Goal: Information Seeking & Learning: Learn about a topic

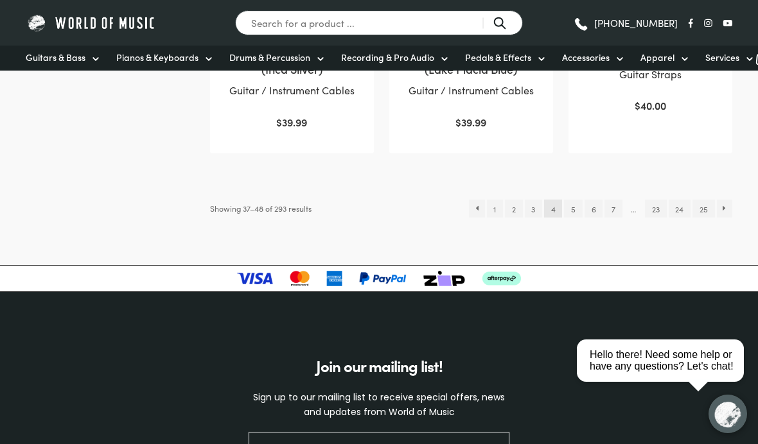
scroll to position [1393, 0]
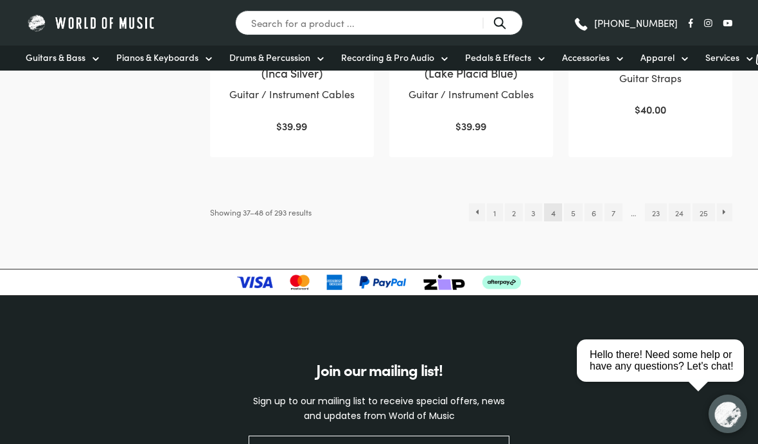
click at [728, 211] on link "→" at bounding box center [725, 213] width 16 height 18
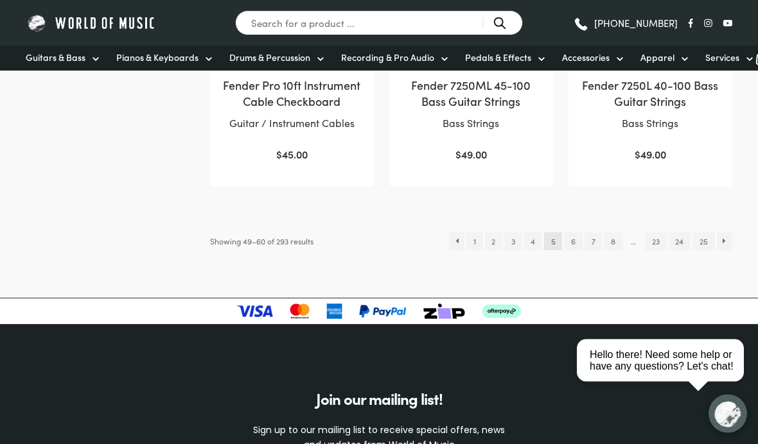
scroll to position [1348, 0]
click at [731, 251] on link "→" at bounding box center [725, 242] width 16 height 18
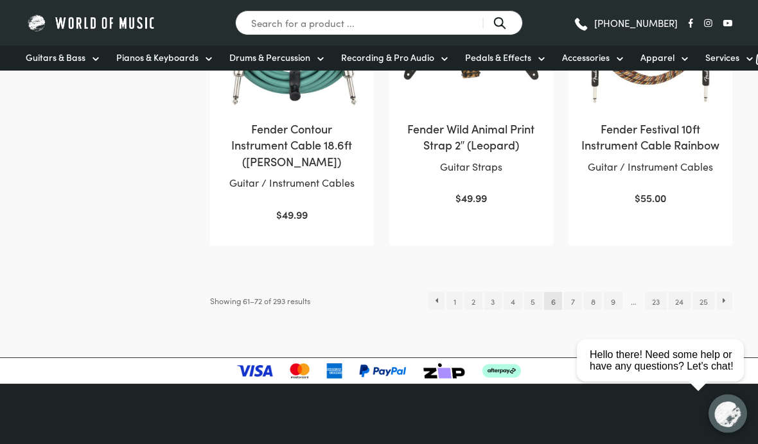
scroll to position [1309, 0]
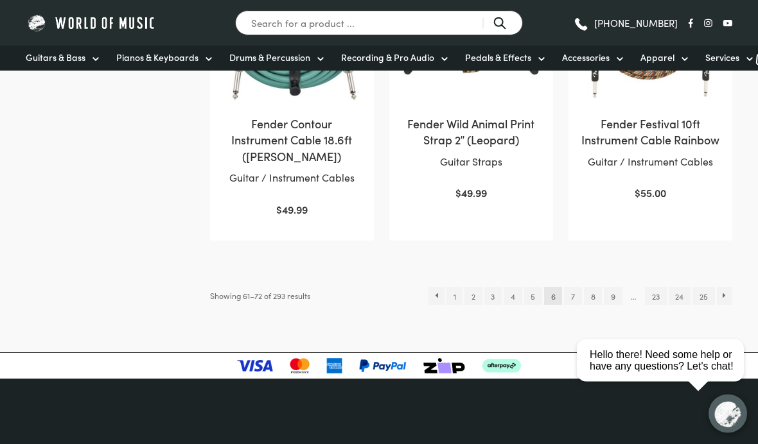
click at [732, 291] on link "→" at bounding box center [725, 297] width 16 height 18
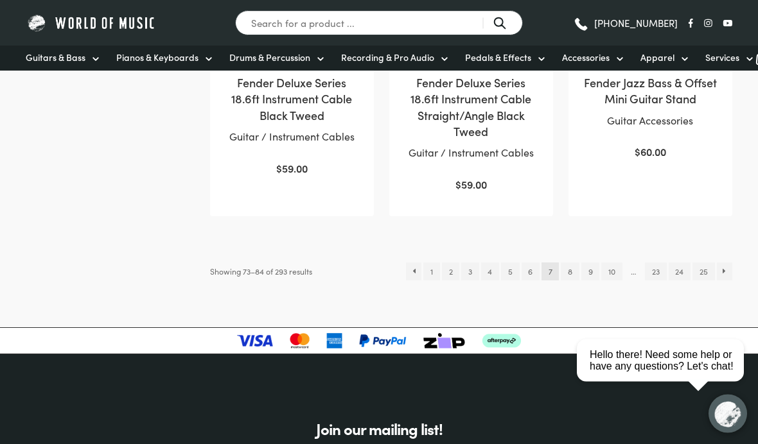
scroll to position [1357, 0]
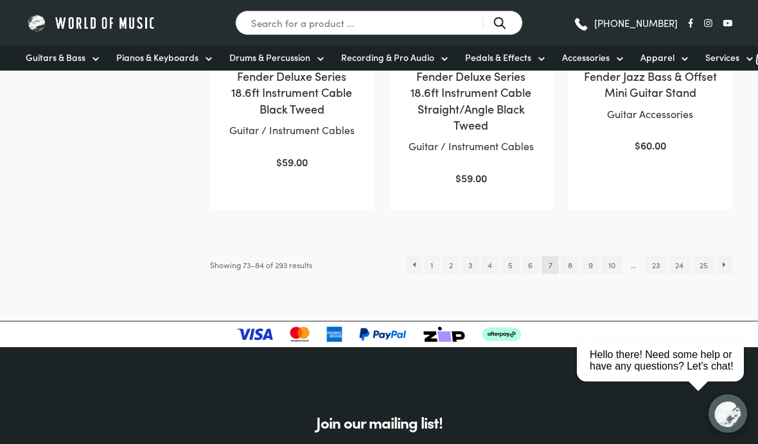
click at [730, 263] on link "→" at bounding box center [725, 266] width 16 height 18
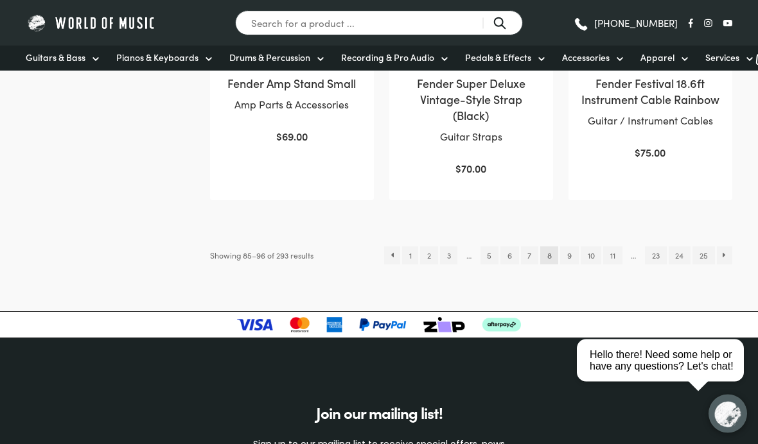
scroll to position [1318, 0]
click at [726, 265] on link "→" at bounding box center [725, 256] width 16 height 18
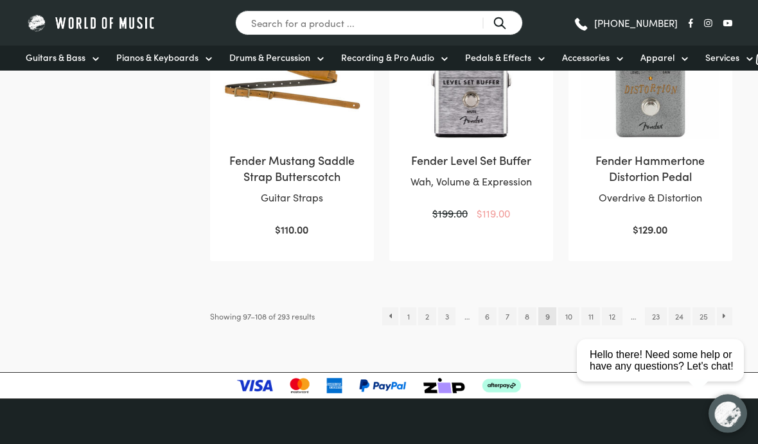
scroll to position [1242, 0]
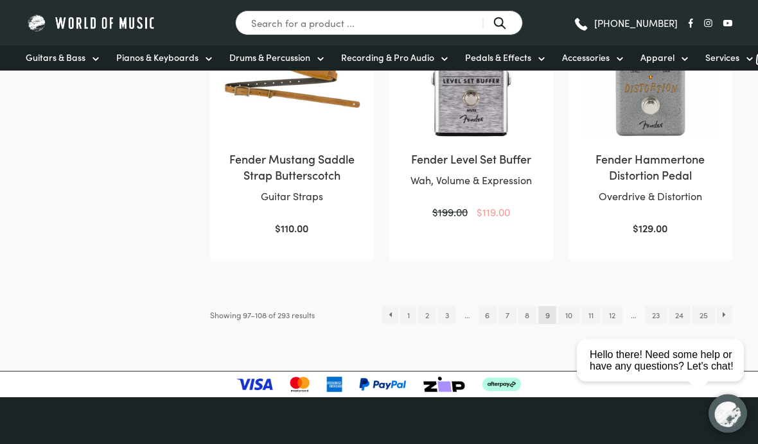
click at [727, 312] on link "→" at bounding box center [725, 316] width 16 height 18
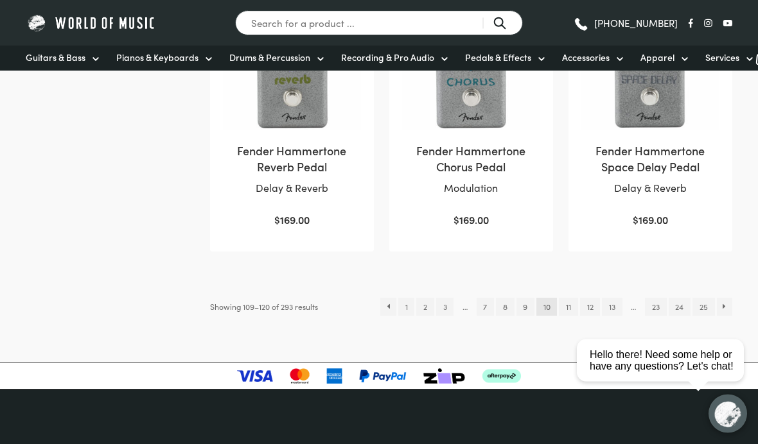
scroll to position [1240, 0]
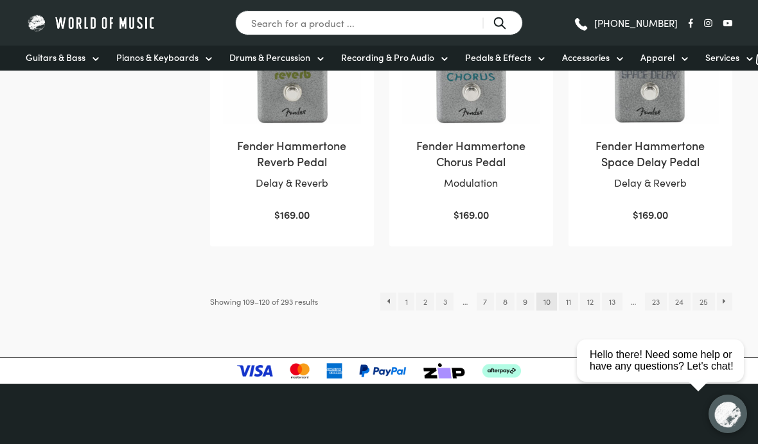
click at [731, 299] on link "→" at bounding box center [725, 302] width 16 height 18
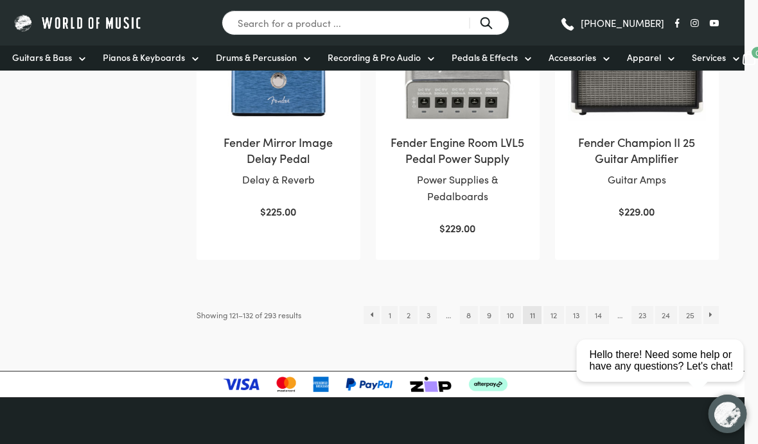
scroll to position [1251, 13]
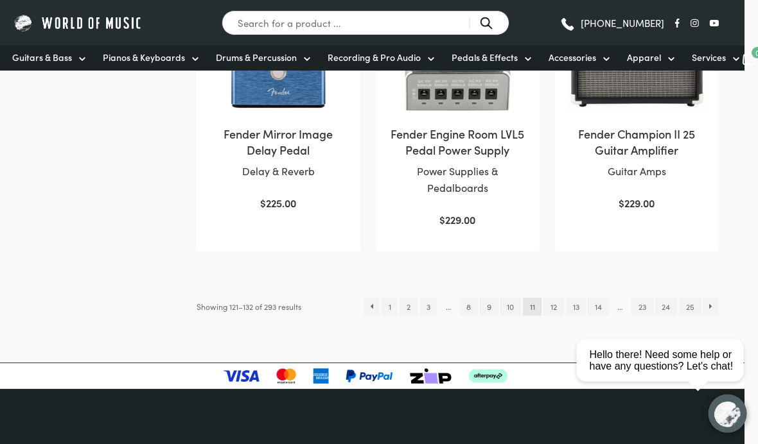
click at [714, 308] on link "→" at bounding box center [712, 308] width 16 height 18
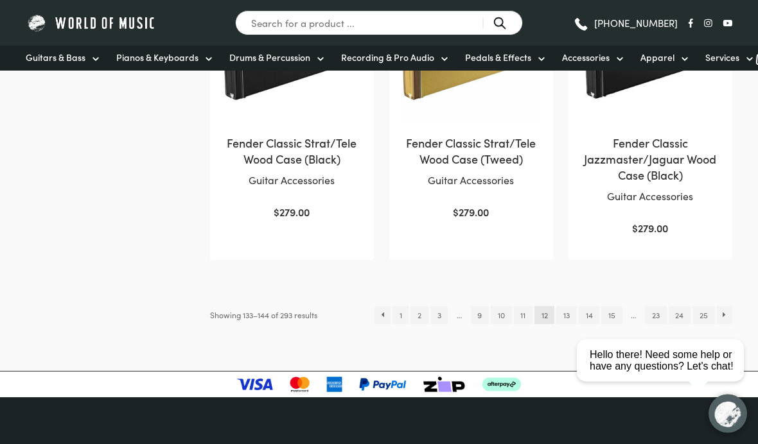
scroll to position [1260, 0]
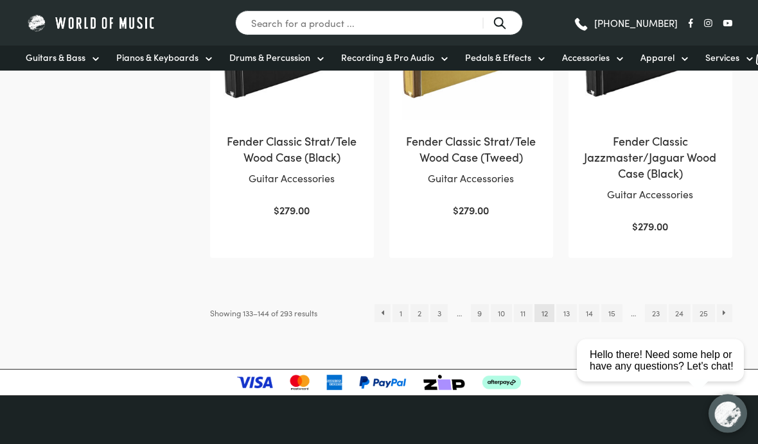
click at [728, 314] on link "→" at bounding box center [725, 314] width 16 height 18
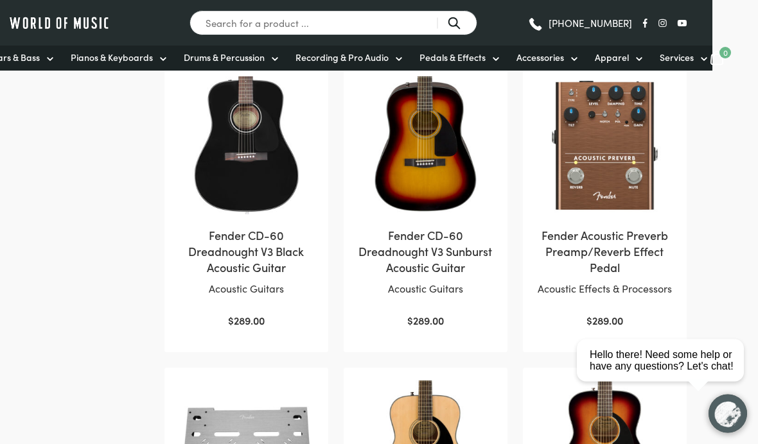
scroll to position [590, 46]
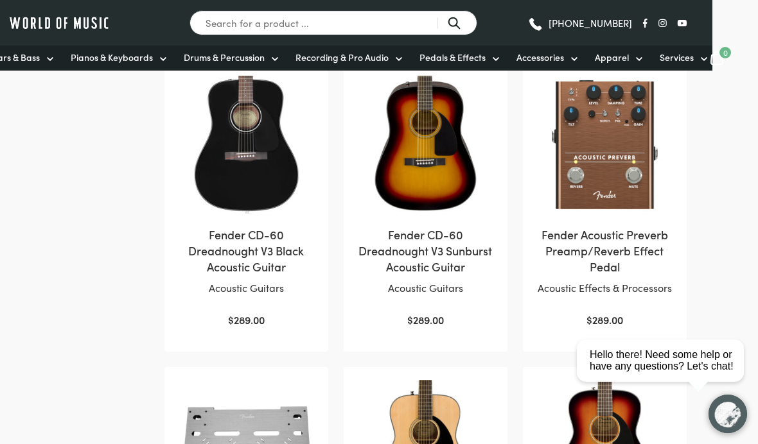
click at [610, 256] on h2 "Fender Acoustic Preverb Preamp/Reverb Effect Pedal" at bounding box center [605, 251] width 138 height 49
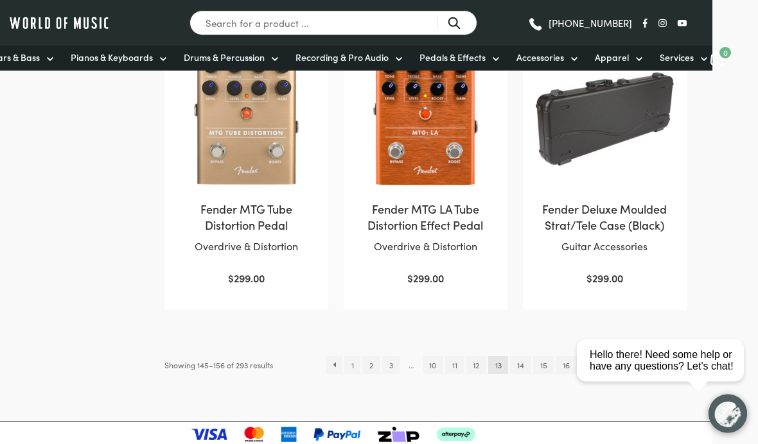
scroll to position [1231, 46]
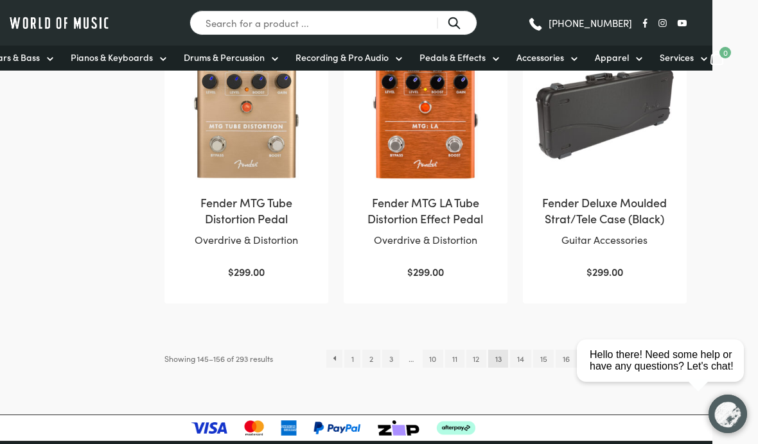
click at [689, 303] on html "close Hello there! Need some help or have any questions? Let's chat!" at bounding box center [665, 303] width 186 height 0
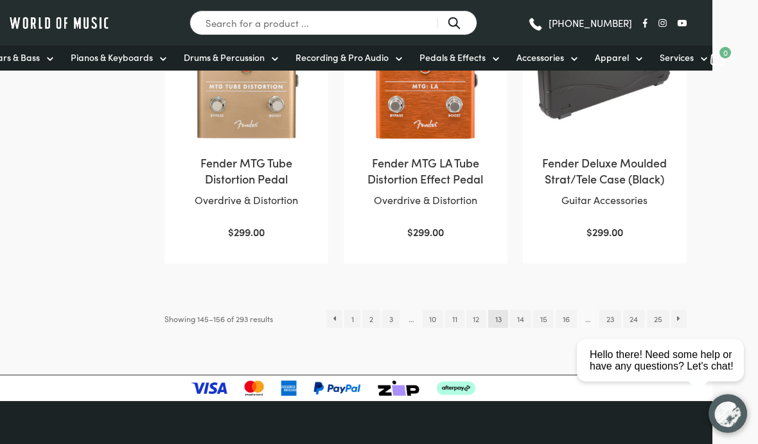
scroll to position [1274, 46]
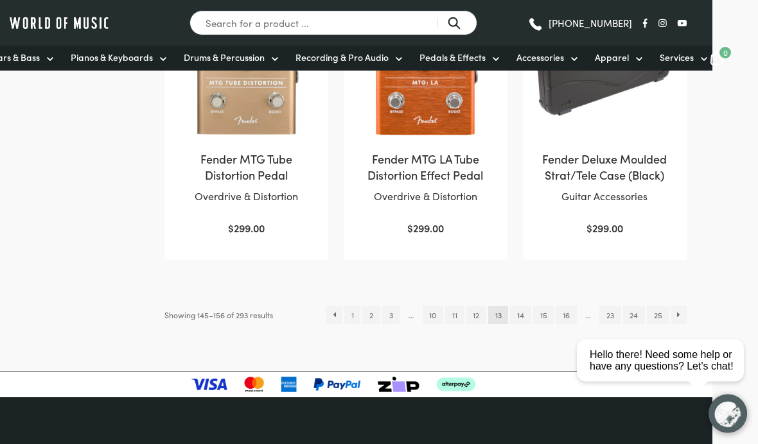
click at [683, 317] on link "→" at bounding box center [679, 316] width 16 height 18
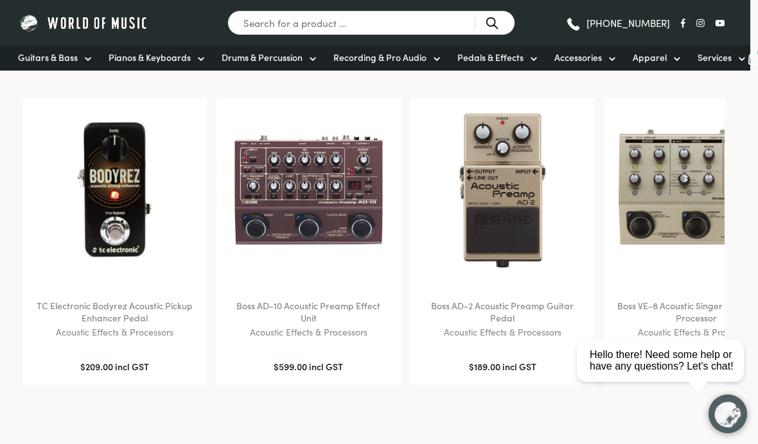
scroll to position [1048, 8]
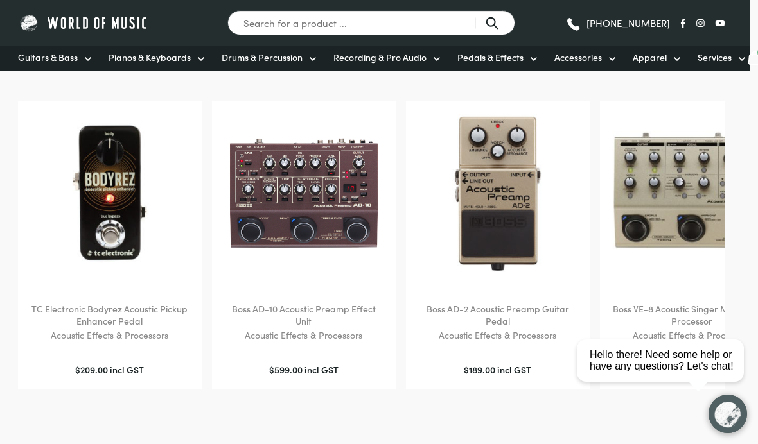
click at [493, 315] on h2 "Boss AD-2 Acoustic Preamp Guitar Pedal" at bounding box center [498, 315] width 158 height 25
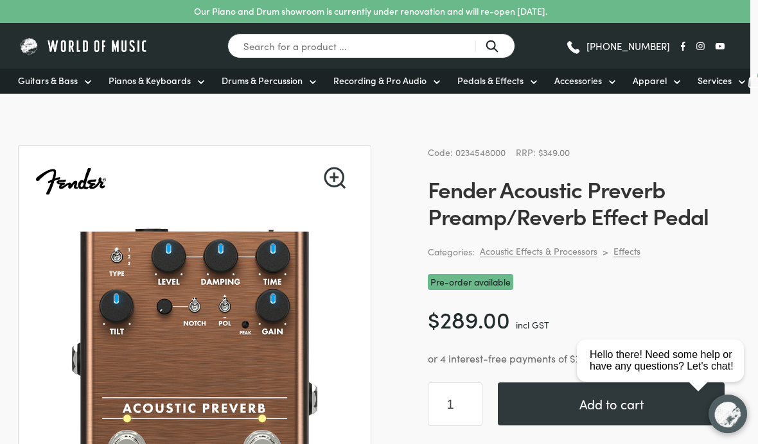
scroll to position [0, 8]
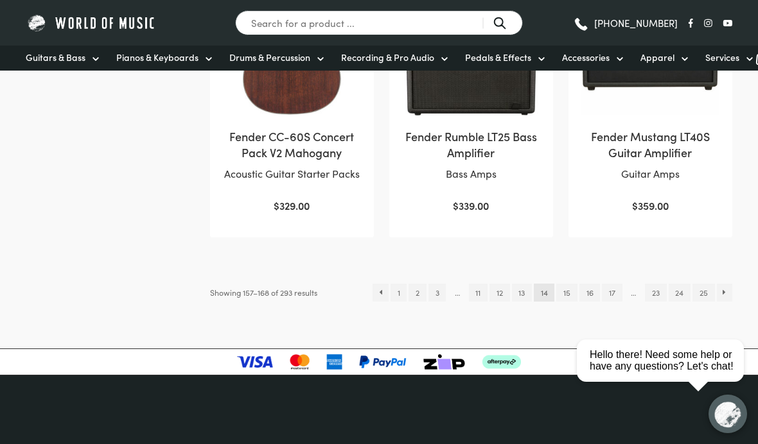
scroll to position [1301, 0]
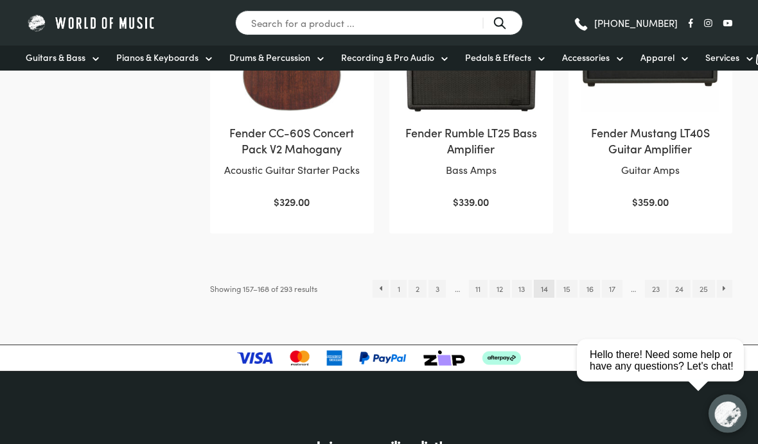
click at [726, 287] on link "→" at bounding box center [725, 290] width 16 height 18
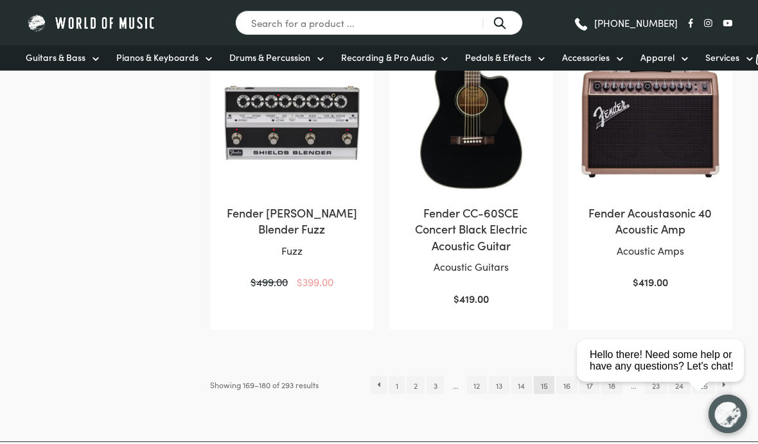
scroll to position [1232, 0]
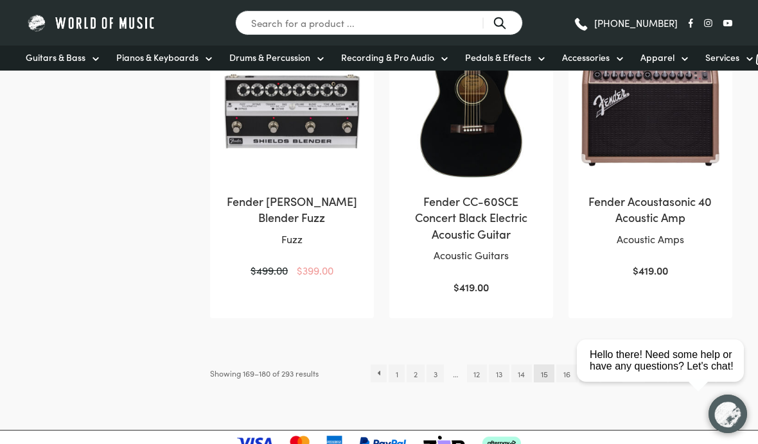
click at [664, 195] on h2 "Fender Acoustasonic 40 Acoustic Amp" at bounding box center [650, 209] width 138 height 32
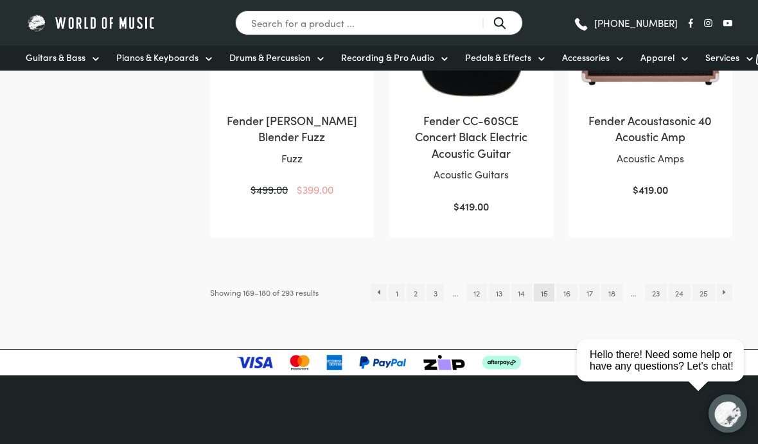
scroll to position [1313, 0]
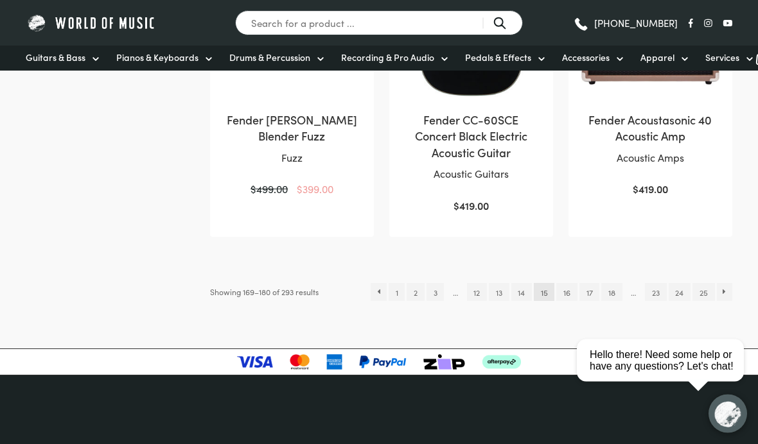
click at [730, 284] on link "→" at bounding box center [725, 293] width 16 height 18
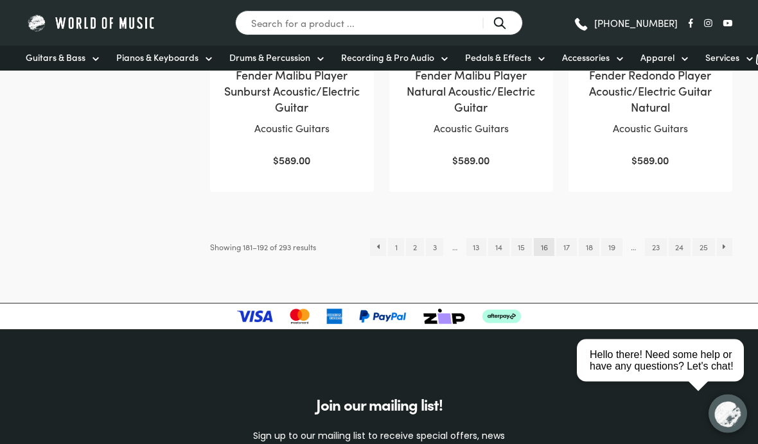
scroll to position [1368, 0]
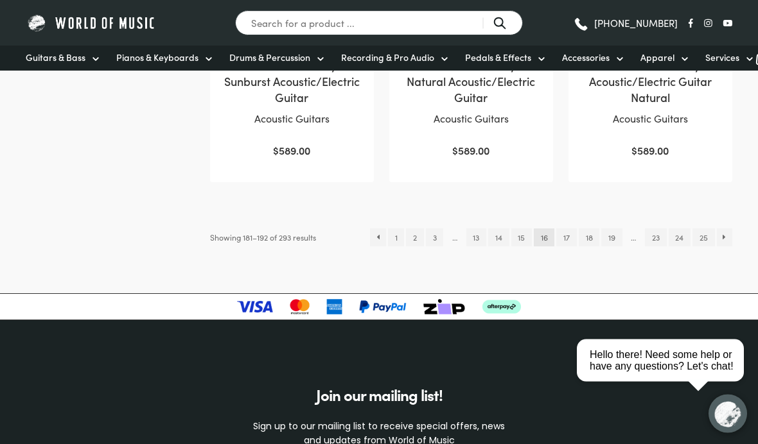
click at [730, 238] on link "→" at bounding box center [725, 238] width 16 height 18
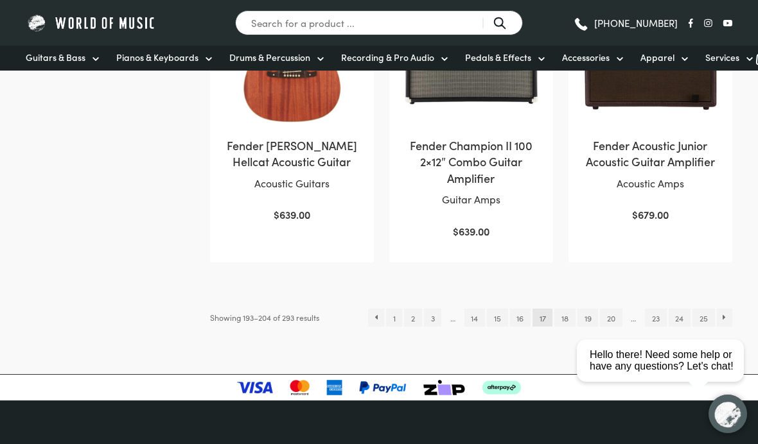
scroll to position [1292, 0]
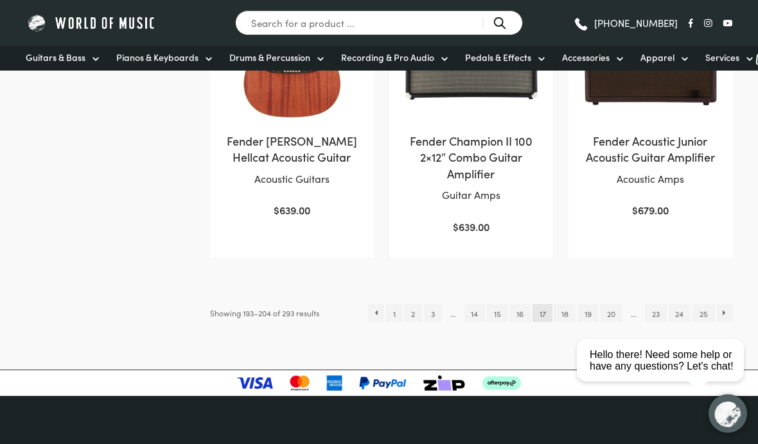
click at [663, 156] on h2 "Fender Acoustic Junior Acoustic Guitar Amplifier" at bounding box center [650, 150] width 138 height 32
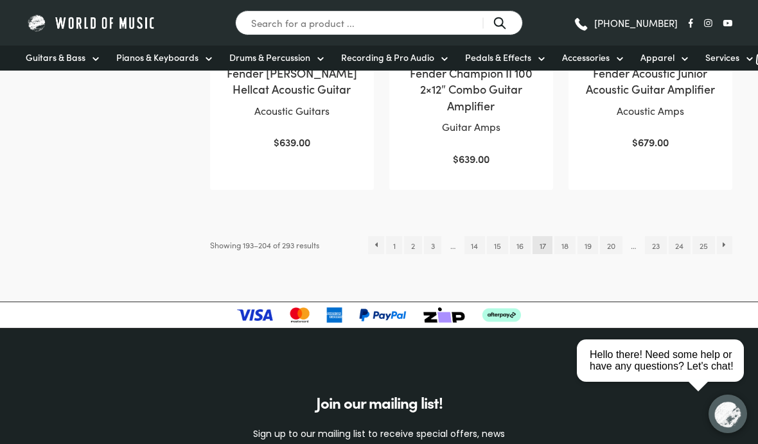
scroll to position [1371, 0]
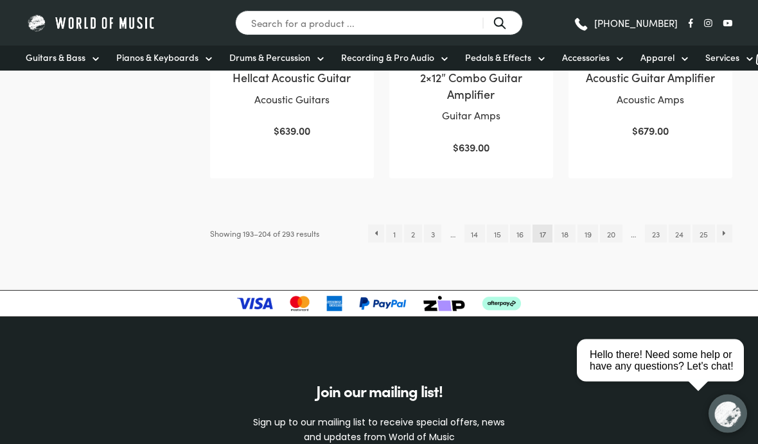
click at [732, 226] on link "→" at bounding box center [725, 234] width 16 height 18
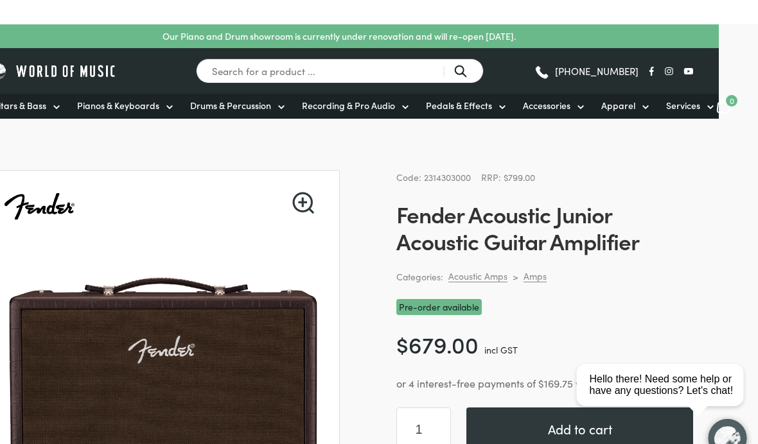
scroll to position [0, 46]
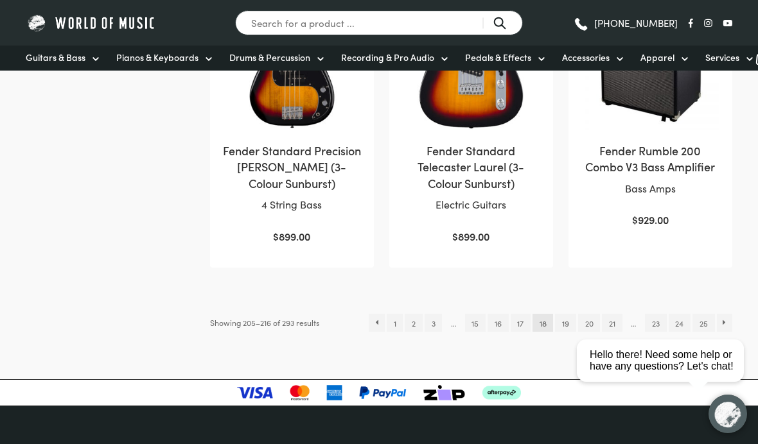
scroll to position [1297, 0]
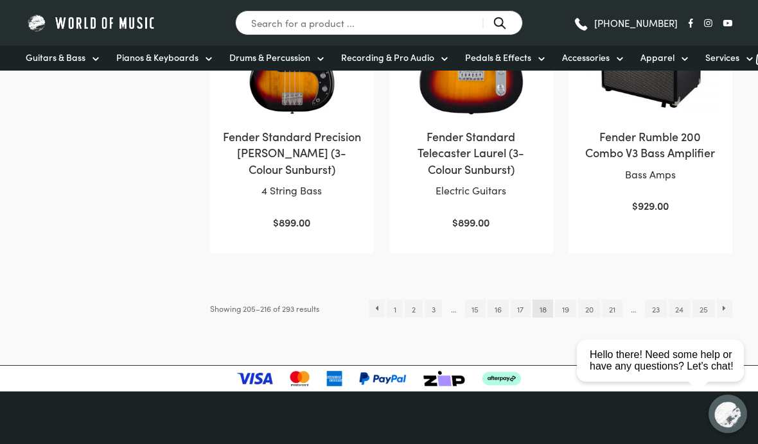
click at [728, 305] on link "→" at bounding box center [725, 309] width 16 height 18
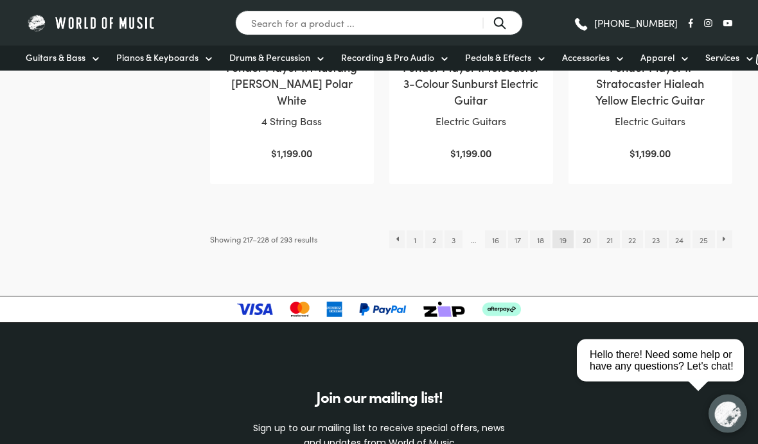
scroll to position [1366, 0]
click at [727, 234] on link "→" at bounding box center [725, 240] width 16 height 18
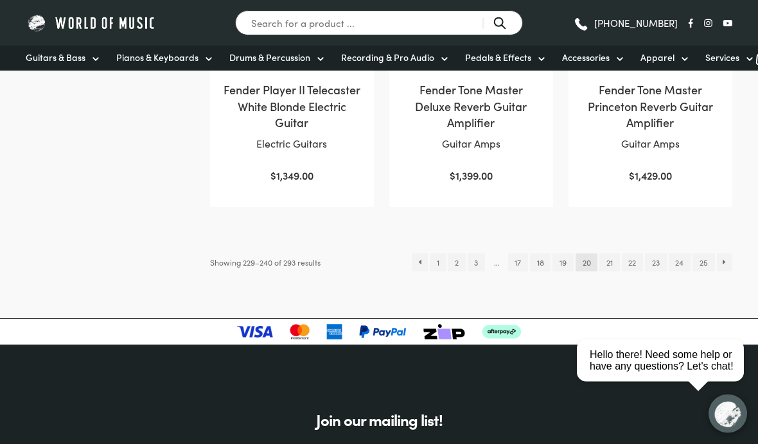
scroll to position [1360, 0]
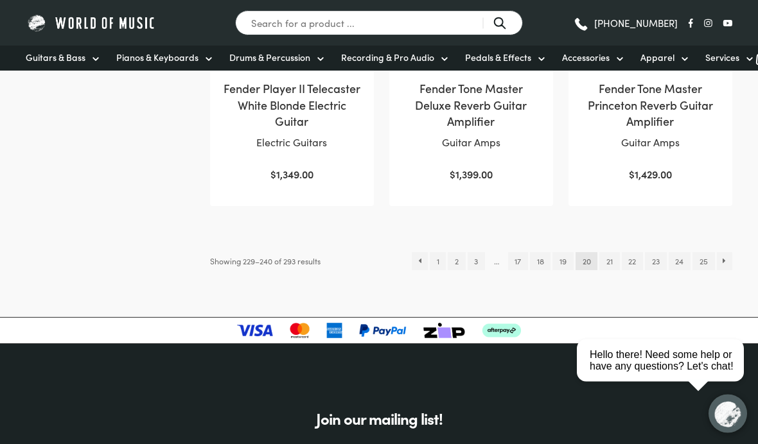
click at [729, 255] on link "→" at bounding box center [725, 262] width 16 height 18
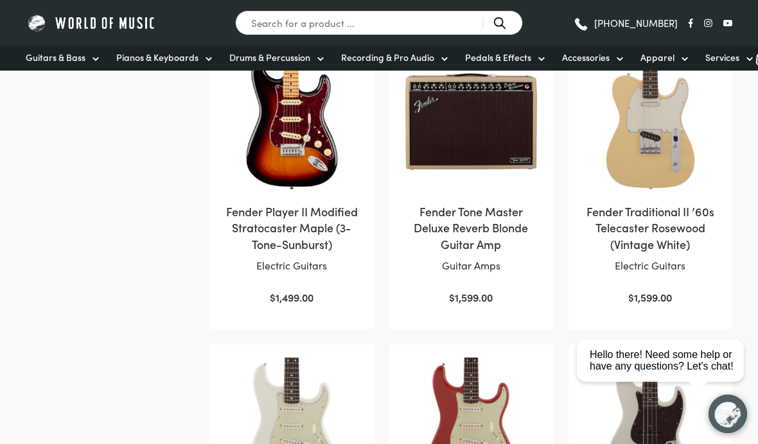
scroll to position [952, 0]
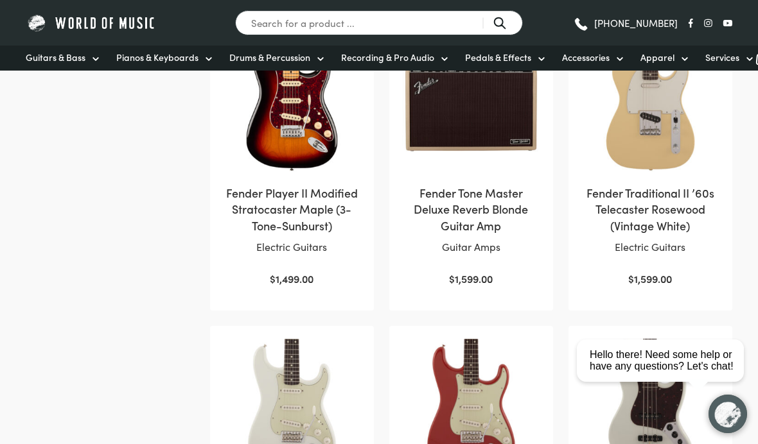
click at [666, 205] on h2 "Fender Traditional II ’60s Telecaster Rosewood (Vintage White)" at bounding box center [650, 209] width 138 height 49
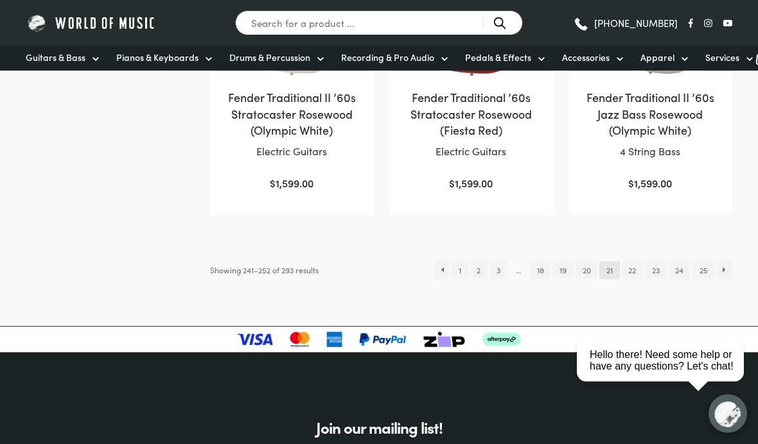
scroll to position [1352, 0]
click at [728, 261] on link "→" at bounding box center [725, 270] width 16 height 18
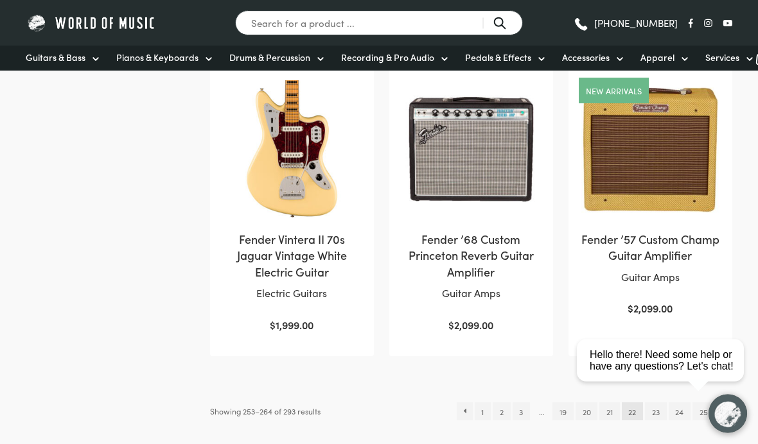
scroll to position [1194, 0]
